Goal: Task Accomplishment & Management: Complete application form

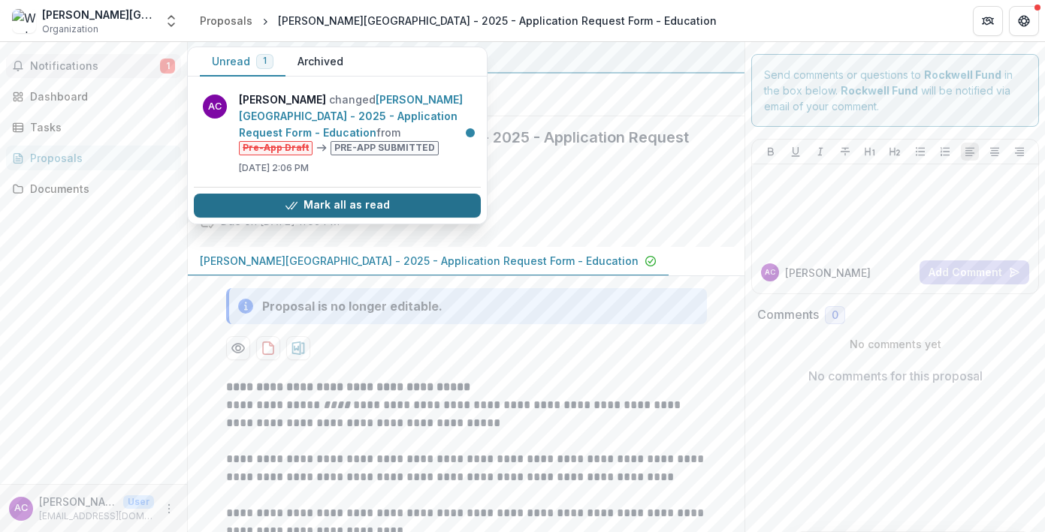
click at [394, 203] on button "Mark all as read" at bounding box center [337, 206] width 287 height 24
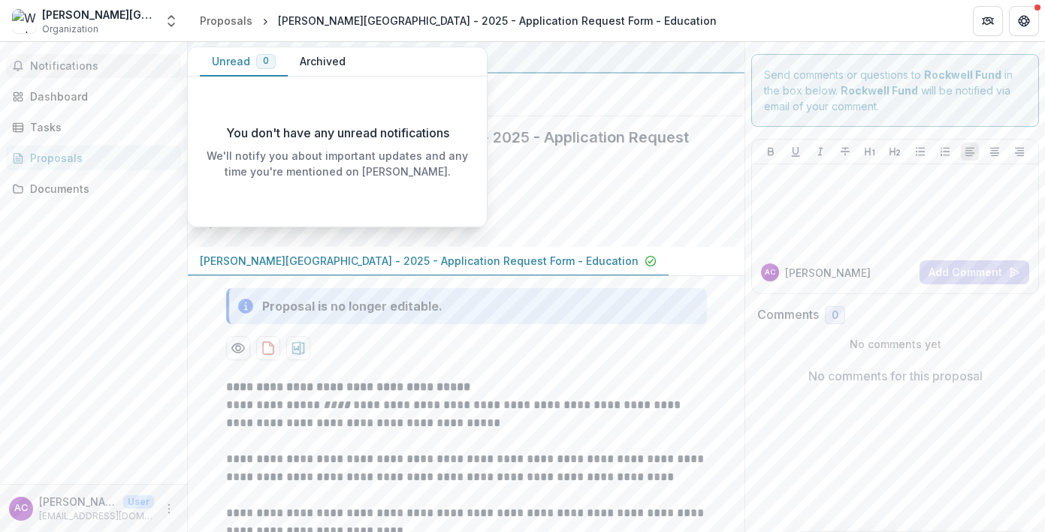
click at [53, 65] on span "Notifications" at bounding box center [102, 66] width 145 height 13
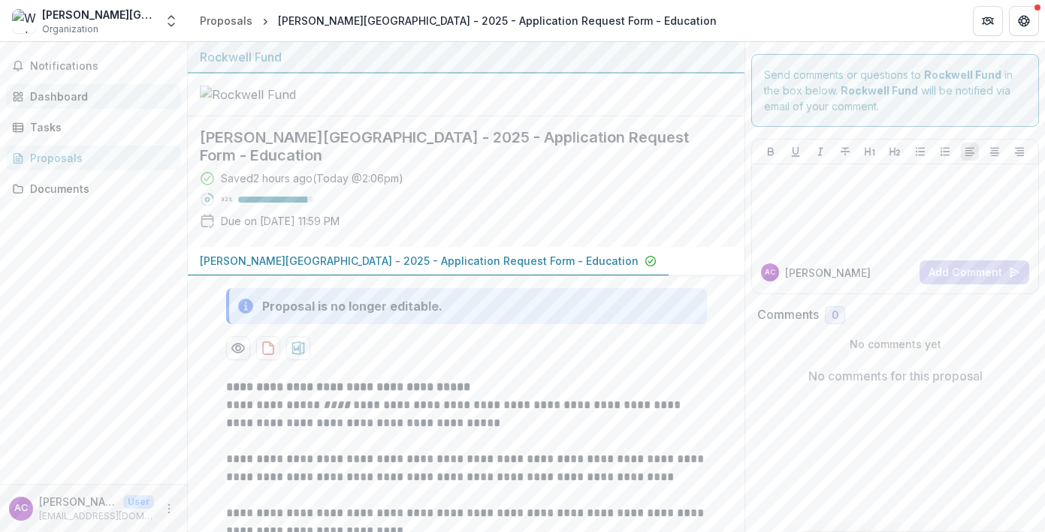
click at [61, 102] on div "Dashboard" at bounding box center [99, 97] width 139 height 16
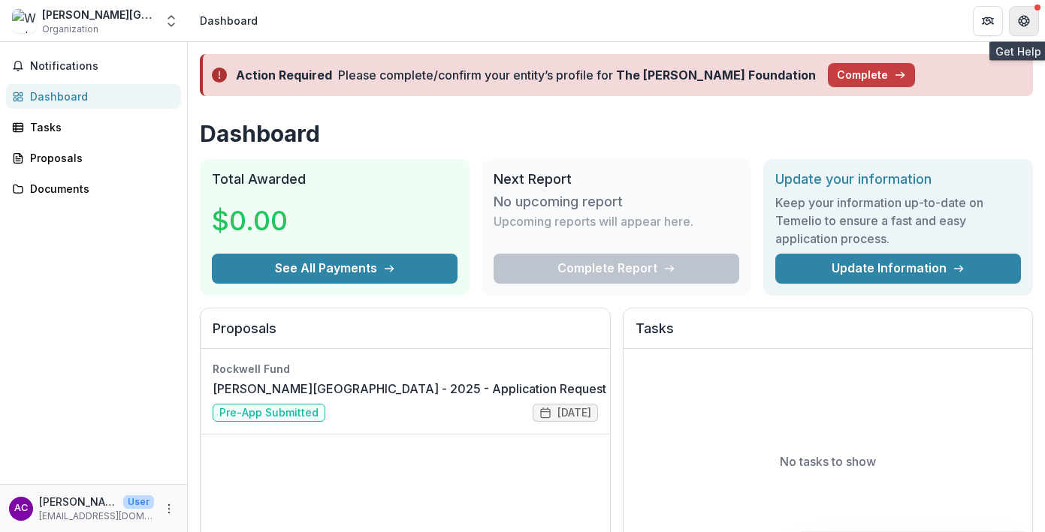
click at [1028, 22] on icon "Get Help" at bounding box center [1027, 21] width 3 height 4
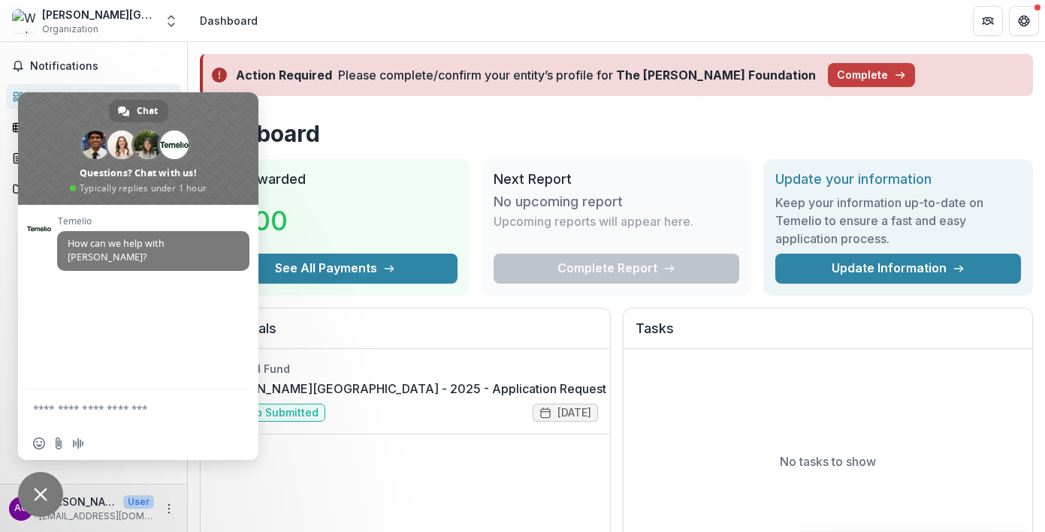
click at [50, 490] on span "Close chat" at bounding box center [40, 494] width 45 height 45
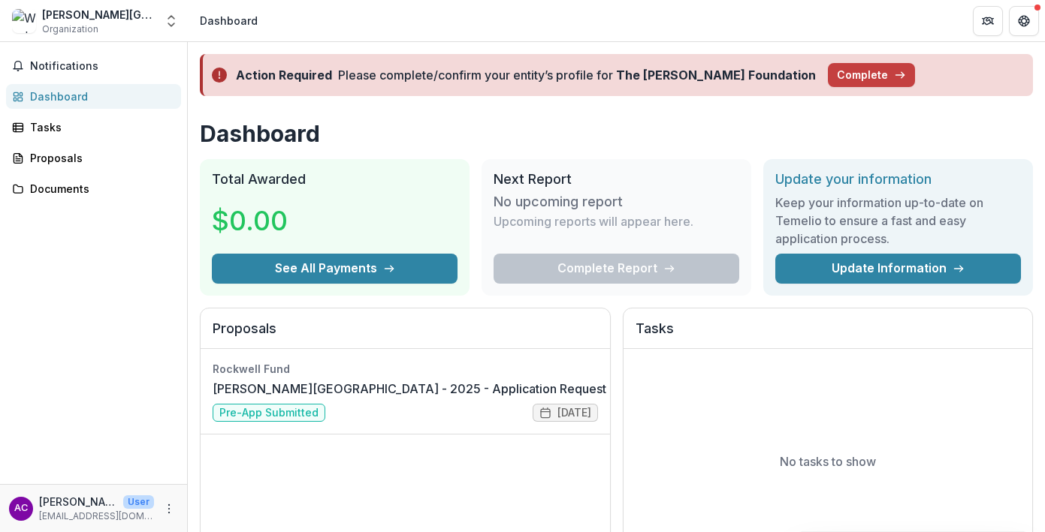
click at [524, 75] on div "Please complete/confirm your entity’s profile for The Bolick Foundation" at bounding box center [577, 75] width 478 height 18
click at [219, 73] on icon at bounding box center [219, 75] width 15 height 18
click at [828, 74] on button "Complete" at bounding box center [871, 75] width 87 height 24
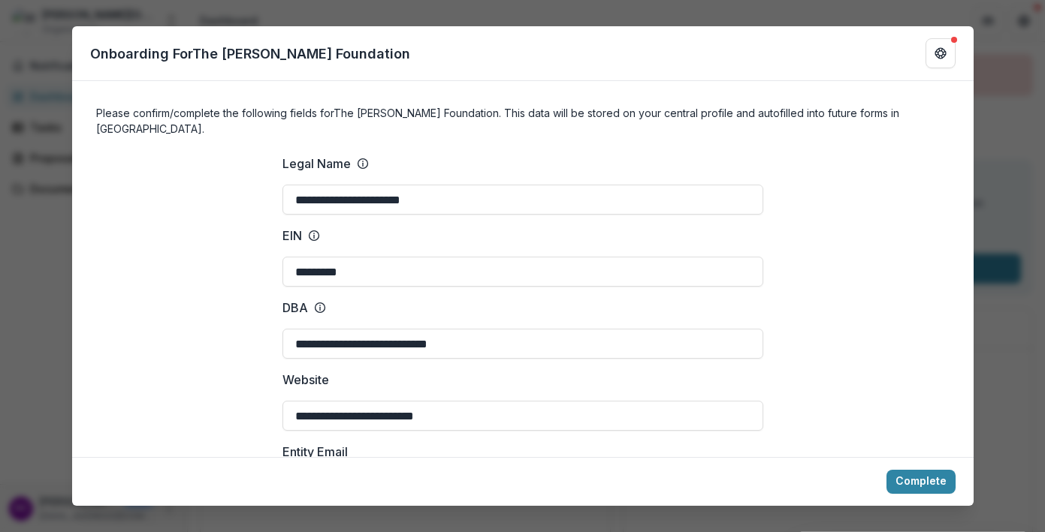
type input "**********"
click at [1001, 115] on div "**********" at bounding box center [522, 266] width 1045 height 532
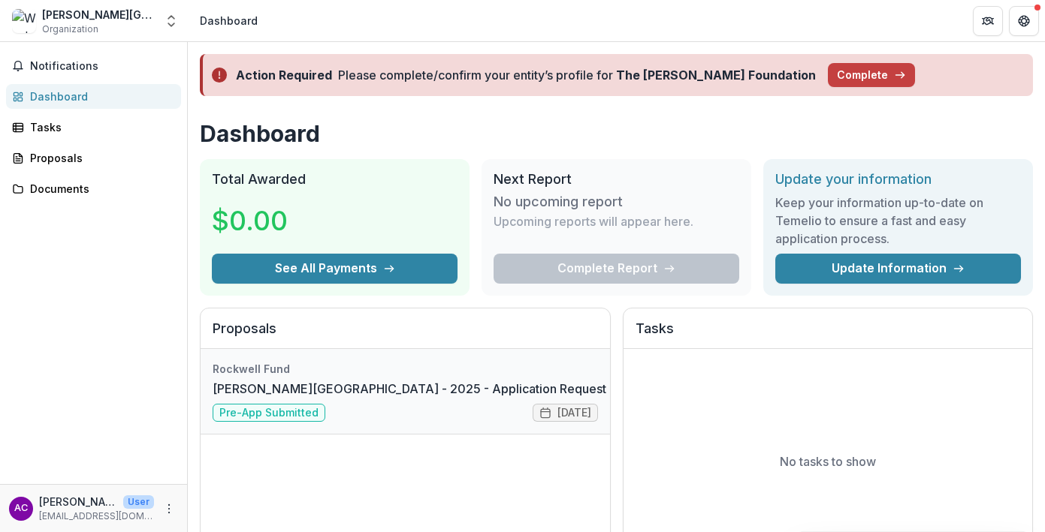
click at [308, 397] on link "[PERSON_NAME][GEOGRAPHIC_DATA] - 2025 - Application Request Form - Education" at bounding box center [459, 389] width 493 height 18
